Goal: Information Seeking & Learning: Find specific fact

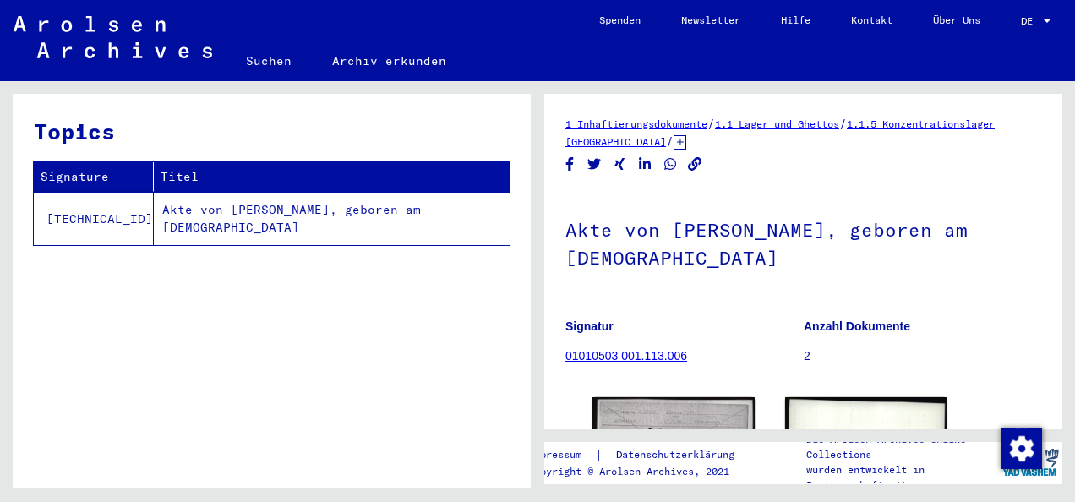
click at [686, 142] on icon at bounding box center [679, 142] width 13 height 14
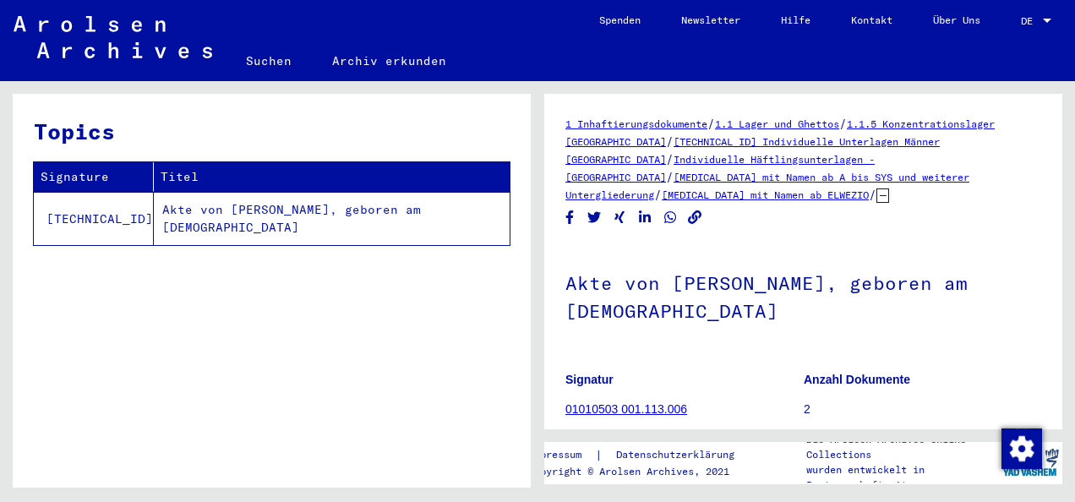
click at [396, 331] on div "Topics Signature Titel [TECHNICAL_ID] Akte von [PERSON_NAME], geboren am [DEMOG…" at bounding box center [272, 297] width 518 height 406
click at [860, 19] on link "Kontakt" at bounding box center [872, 20] width 82 height 41
click at [793, 157] on link "Individuelle Häftlingsunterlagen - [GEOGRAPHIC_DATA]" at bounding box center [719, 168] width 309 height 30
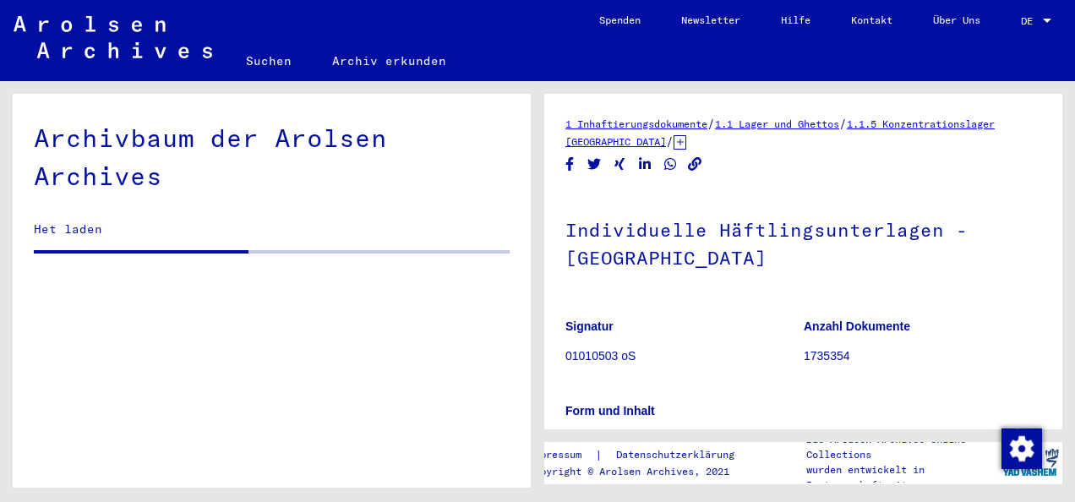
scroll to position [632, 0]
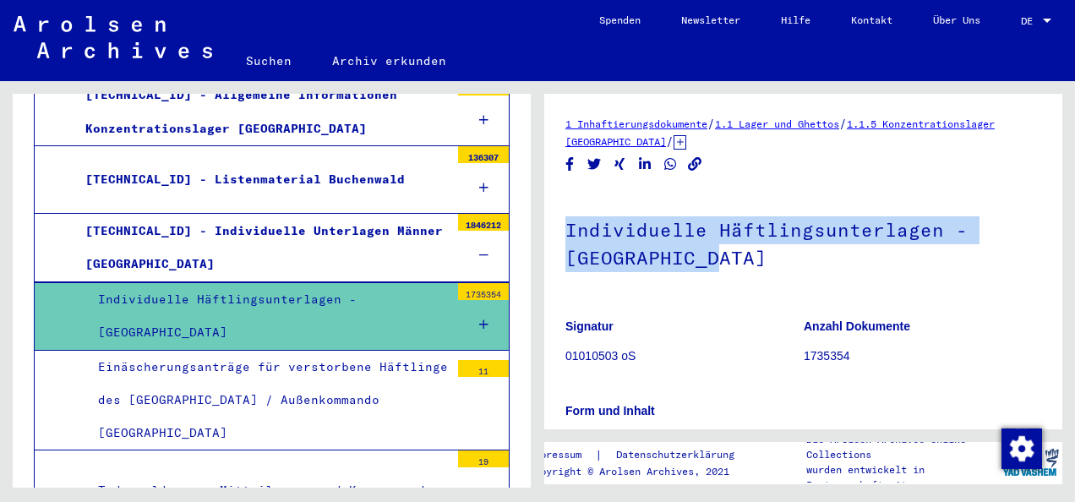
drag, startPoint x: 570, startPoint y: 228, endPoint x: 989, endPoint y: 258, distance: 419.3
click at [989, 258] on h1 "Individuelle Häftlingsunterlagen - [GEOGRAPHIC_DATA]" at bounding box center [803, 242] width 476 height 102
copy h1 "Individuelle Häftlingsunterlagen - [GEOGRAPHIC_DATA]"
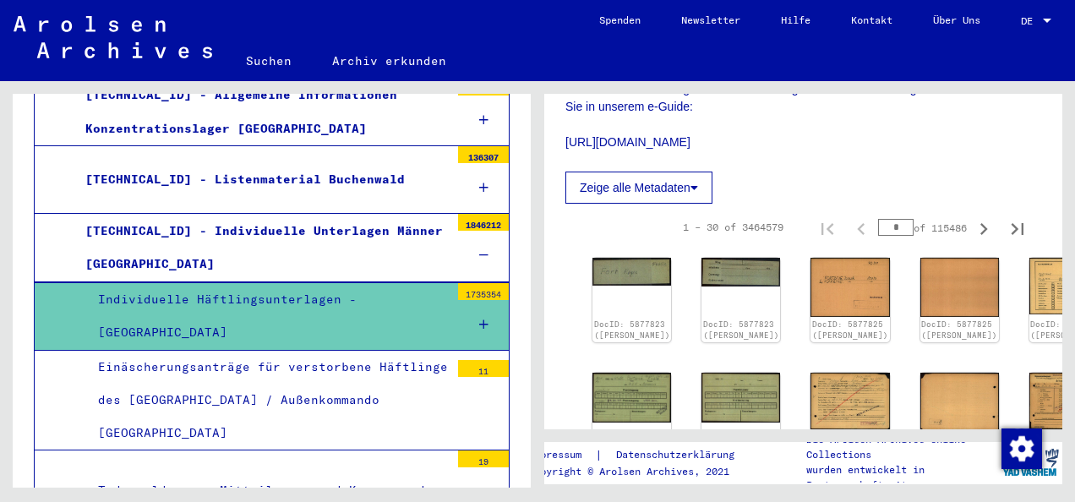
scroll to position [0, 0]
